Goal: Obtain resource: Obtain resource

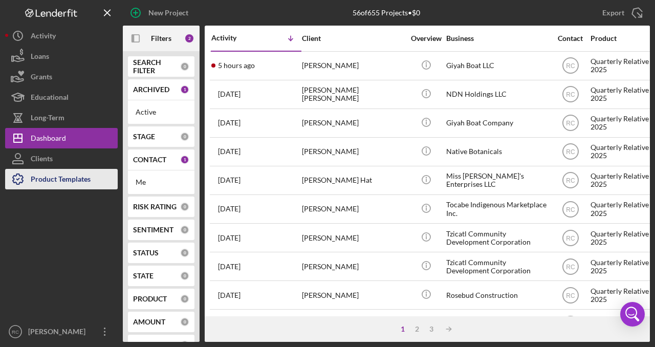
click at [64, 177] on div "Product Templates" at bounding box center [61, 180] width 60 height 23
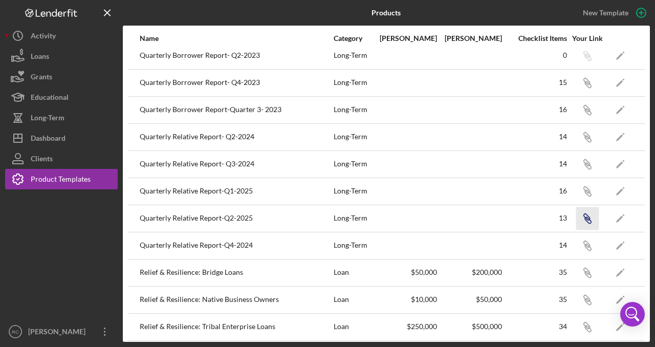
scroll to position [118, 0]
